Goal: Check status: Check status

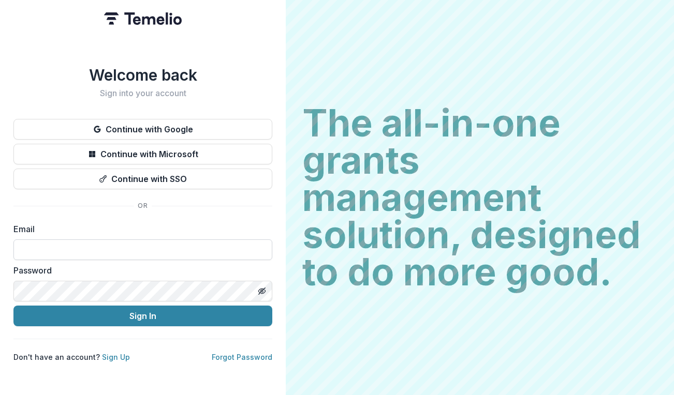
click at [129, 240] on input at bounding box center [142, 250] width 259 height 21
type input "**********"
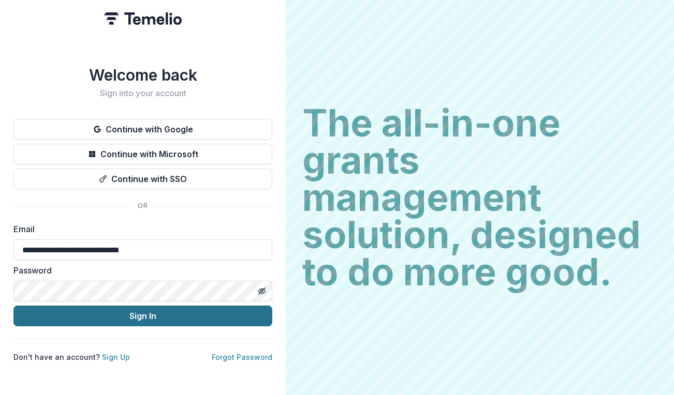
click at [113, 316] on button "Sign In" at bounding box center [142, 316] width 259 height 21
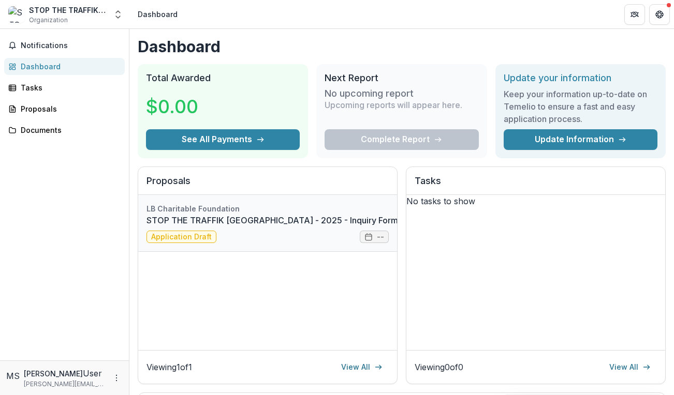
click at [254, 227] on link "STOP THE TRAFFIK [GEOGRAPHIC_DATA] - 2025 - Inquiry Form" at bounding box center [272, 220] width 252 height 12
